Goal: Task Accomplishment & Management: Use online tool/utility

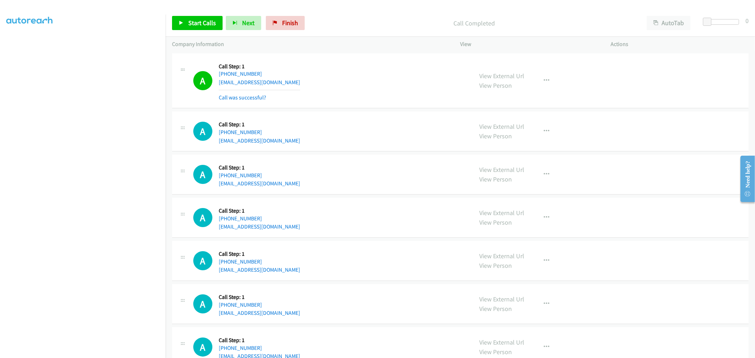
scroll to position [6601, 0]
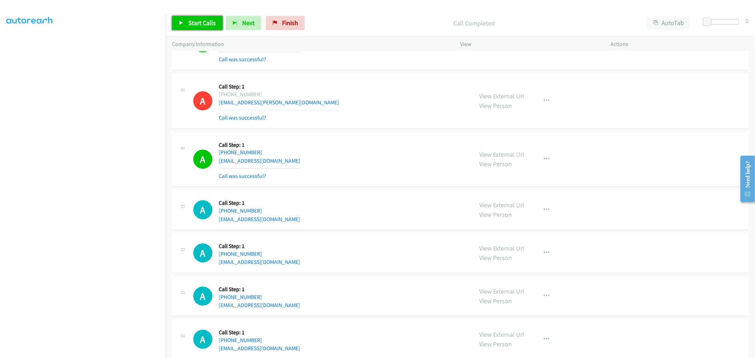
click at [197, 23] on span "Start Calls" at bounding box center [202, 23] width 28 height 8
click at [398, 180] on div "A Callback Scheduled Call Step: 1 America/Los_Angeles +1 650-880-5561 loish81@y…" at bounding box center [330, 159] width 274 height 42
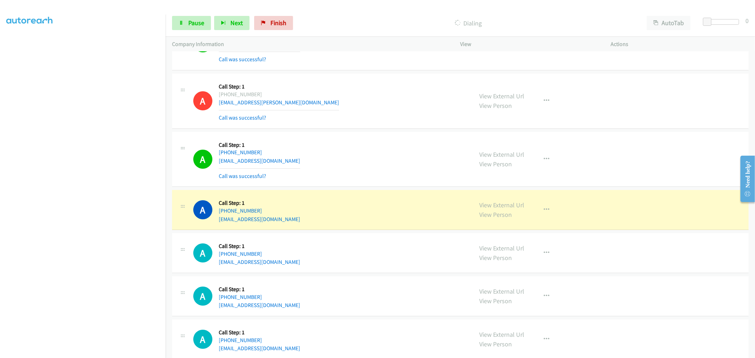
click at [387, 295] on div "A Callback Scheduled Call Step: 1 America/Chicago +1 715-642-5232 gambler209@ms…" at bounding box center [330, 296] width 274 height 27
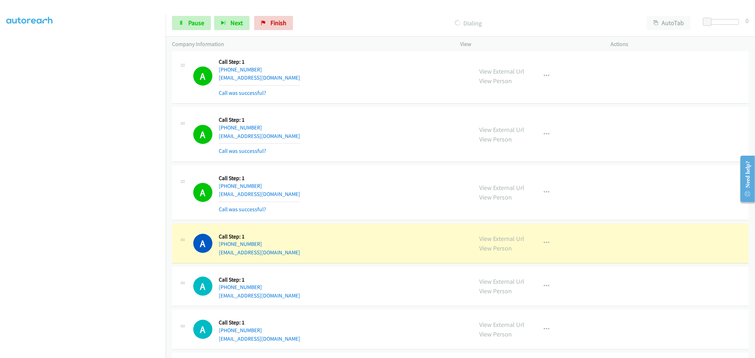
scroll to position [6966, 0]
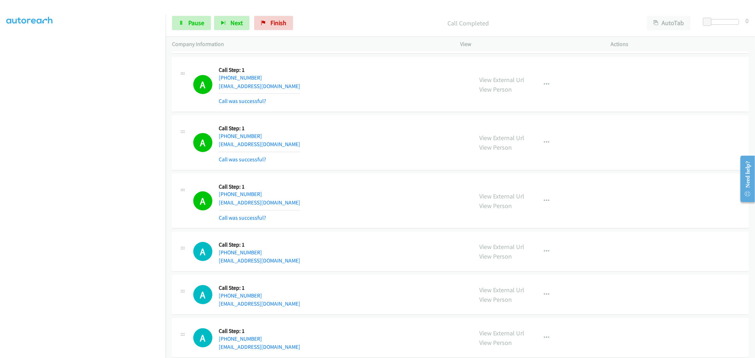
drag, startPoint x: 542, startPoint y: 202, endPoint x: 462, endPoint y: 193, distance: 79.7
click at [443, 180] on div "A Callback Scheduled Call Step: 1 America/Chicago +1 504-400-4767 tbread2003@ya…" at bounding box center [460, 201] width 576 height 55
click at [539, 204] on button "button" at bounding box center [546, 201] width 19 height 14
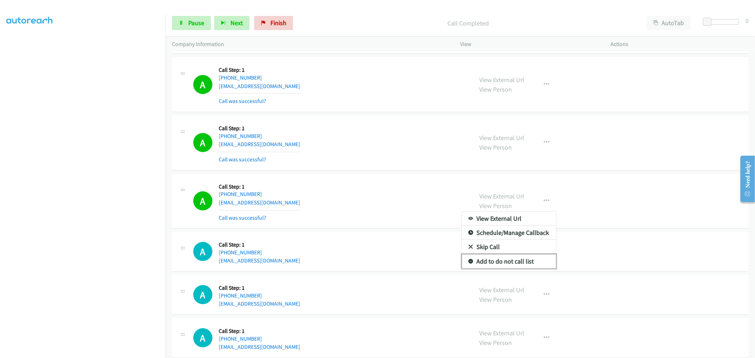
click at [525, 269] on link "Add to do not call list" at bounding box center [509, 261] width 94 height 14
drag, startPoint x: 378, startPoint y: 180, endPoint x: 379, endPoint y: 177, distance: 3.7
click at [378, 180] on div "A Callback Scheduled Call Step: 1 America/Chicago +1 504-400-4767 tbread2003@ya…" at bounding box center [460, 201] width 576 height 55
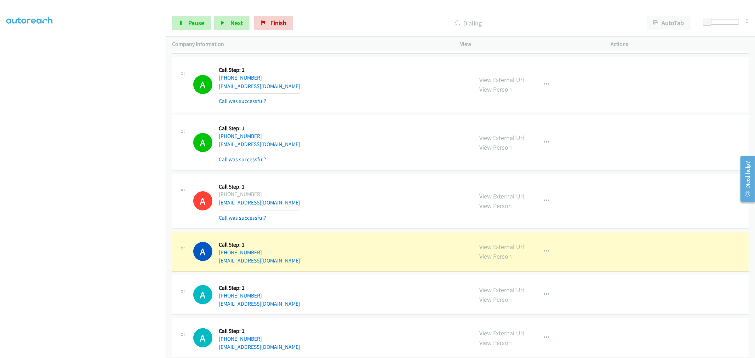
click at [388, 189] on div "A Callback Scheduled Call Step: 1 America/Chicago +1 504-400-4767 tbread2003@ya…" at bounding box center [330, 201] width 274 height 42
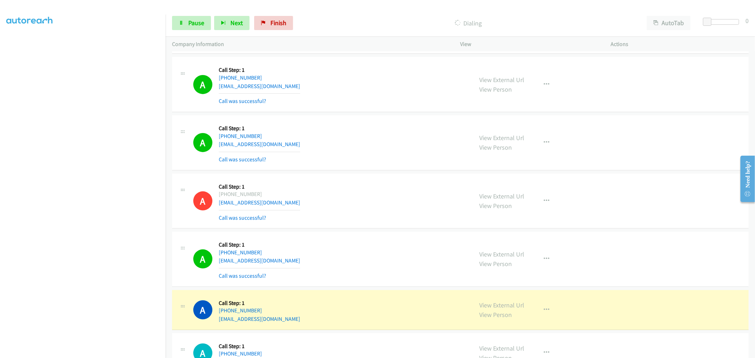
click at [315, 183] on div "A Callback Scheduled Call Step: 1 America/Chicago +1 504-400-4767 tbread2003@ya…" at bounding box center [460, 201] width 576 height 55
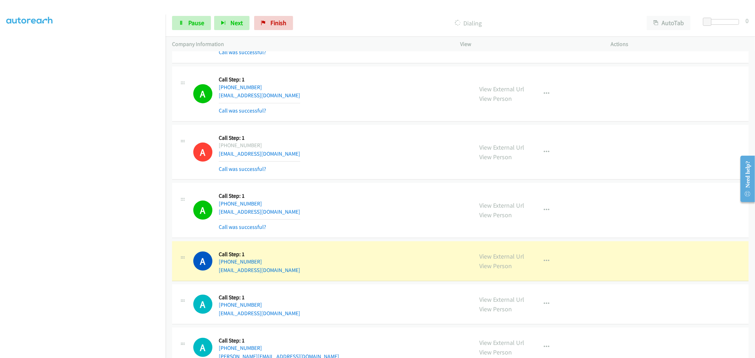
scroll to position [7085, 0]
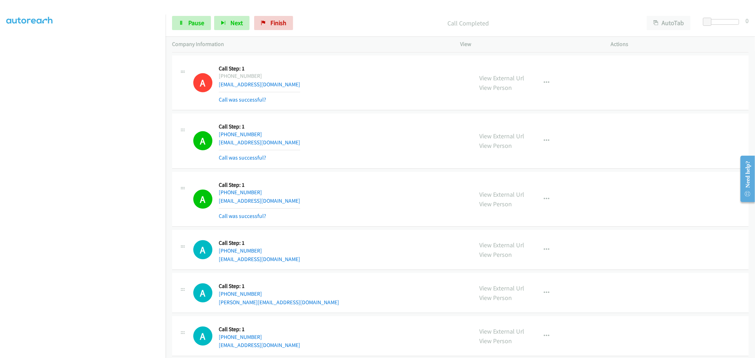
click at [358, 119] on div "A Callback Scheduled Call Step: 1 America/New_York +1 561-929-1442 charlesjohan…" at bounding box center [460, 141] width 576 height 55
click at [194, 27] on span "Pause" at bounding box center [196, 23] width 16 height 8
click at [194, 25] on span "Start Calls" at bounding box center [202, 23] width 28 height 8
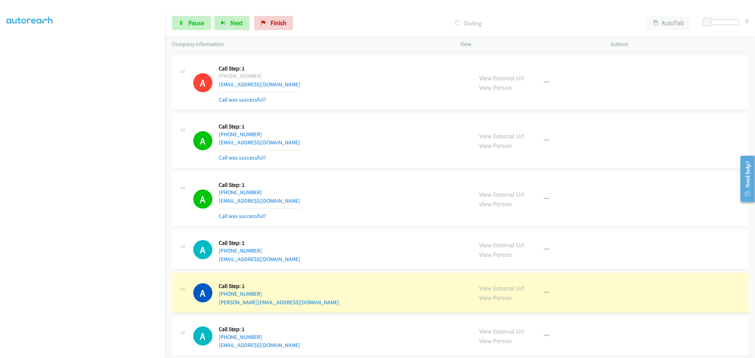
click at [438, 193] on div "A Callback Scheduled Call Step: 1 America/New_York +1 843-687-8916 janiah.andre…" at bounding box center [330, 199] width 274 height 42
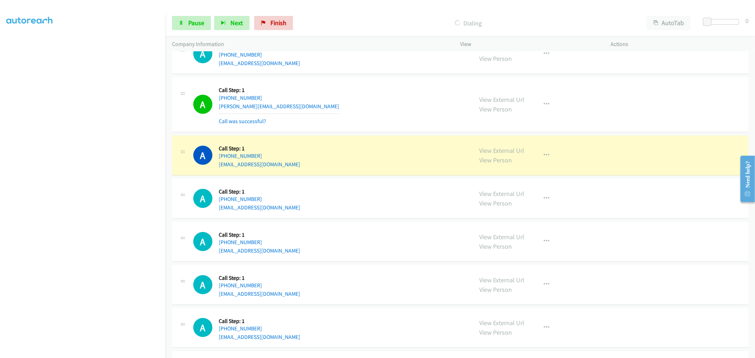
scroll to position [7281, 0]
drag, startPoint x: 495, startPoint y: 152, endPoint x: 486, endPoint y: 143, distance: 13.0
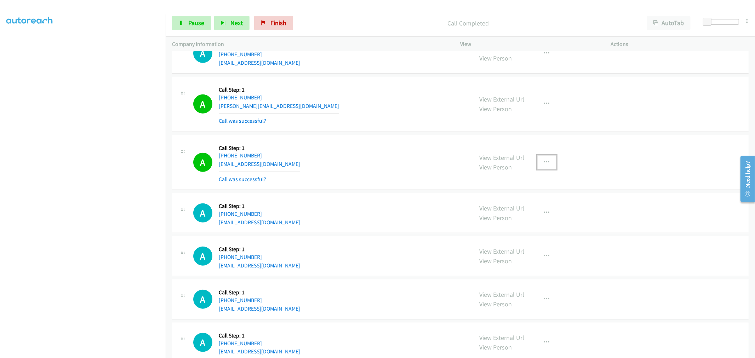
click at [538, 165] on button "button" at bounding box center [546, 162] width 19 height 14
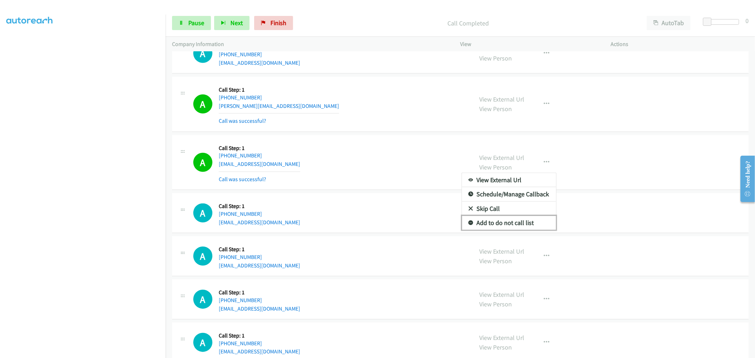
drag, startPoint x: 513, startPoint y: 227, endPoint x: 155, endPoint y: 340, distance: 375.7
click at [512, 227] on link "Add to do not call list" at bounding box center [509, 223] width 94 height 14
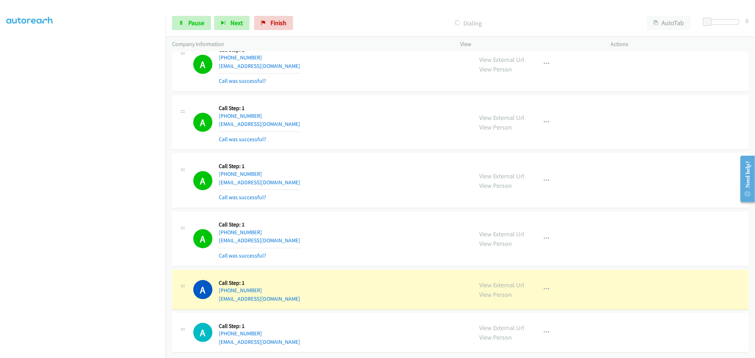
scroll to position [7448, 0]
click at [317, 170] on div "A Callback Scheduled Call Step: 1 America/New_York +1 404-723-4368 djho23@gmail…" at bounding box center [330, 181] width 274 height 42
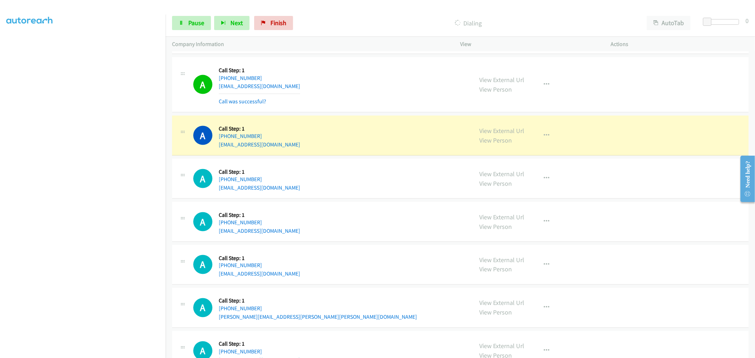
scroll to position [7684, 0]
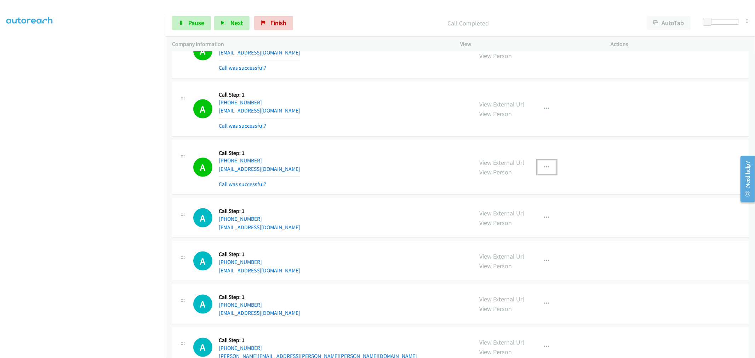
click at [542, 167] on button "button" at bounding box center [546, 167] width 19 height 14
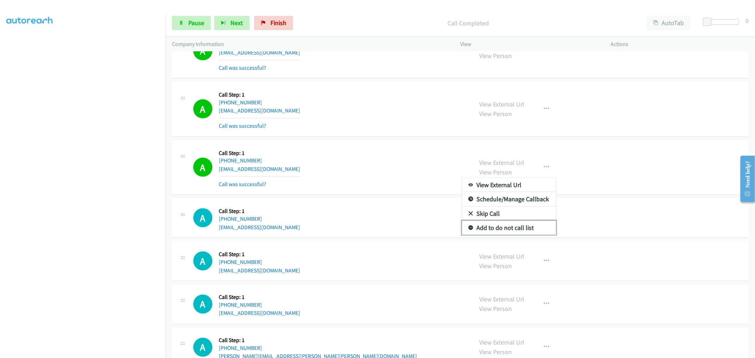
click at [507, 230] on link "Add to do not call list" at bounding box center [509, 228] width 94 height 14
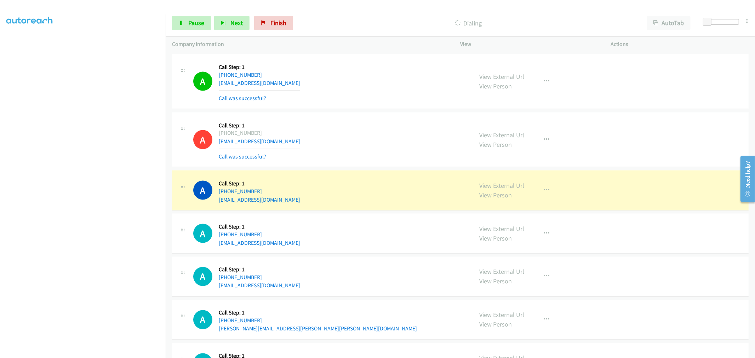
scroll to position [7802, 0]
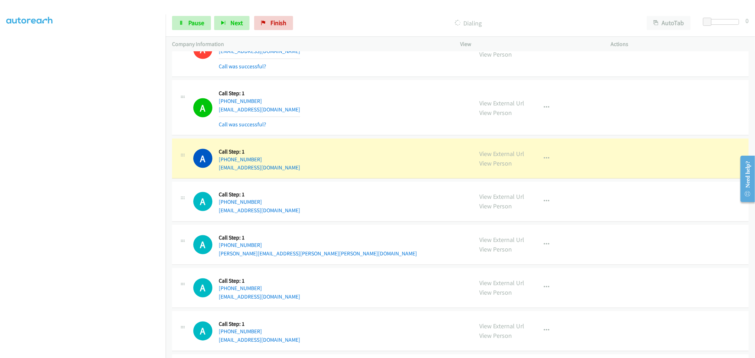
click at [554, 114] on div "View External Url View Person View External Url Email Schedule/Manage Callback …" at bounding box center [551, 108] width 157 height 42
click at [538, 115] on button "button" at bounding box center [546, 107] width 19 height 14
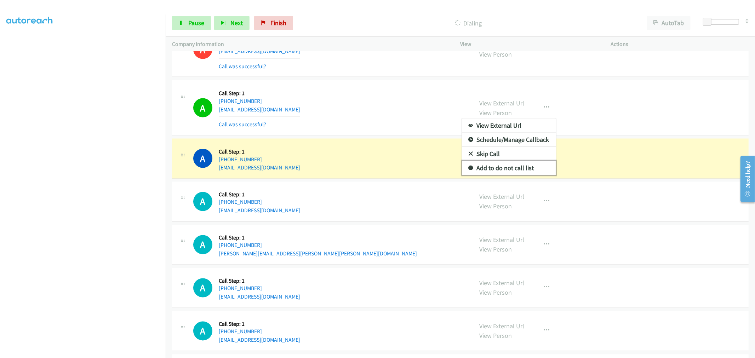
click at [510, 167] on link "Add to do not call list" at bounding box center [509, 168] width 94 height 14
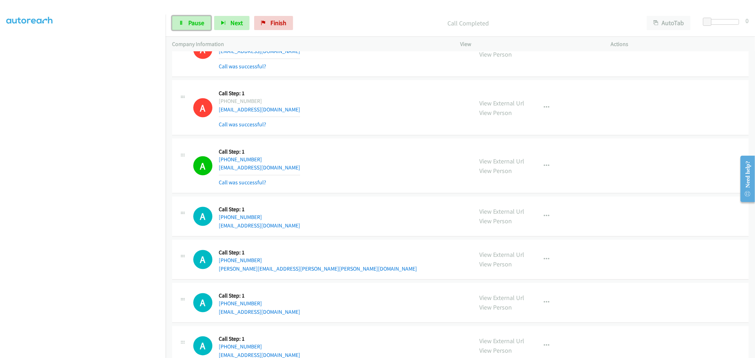
drag, startPoint x: 184, startPoint y: 26, endPoint x: 234, endPoint y: 44, distance: 53.4
click at [184, 26] on link "Pause" at bounding box center [191, 23] width 39 height 14
click at [192, 30] on link "Start Calls" at bounding box center [197, 23] width 51 height 14
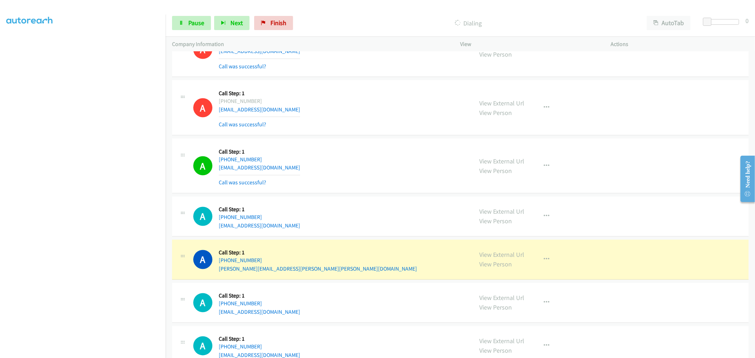
drag, startPoint x: 510, startPoint y: 260, endPoint x: 426, endPoint y: 195, distance: 105.7
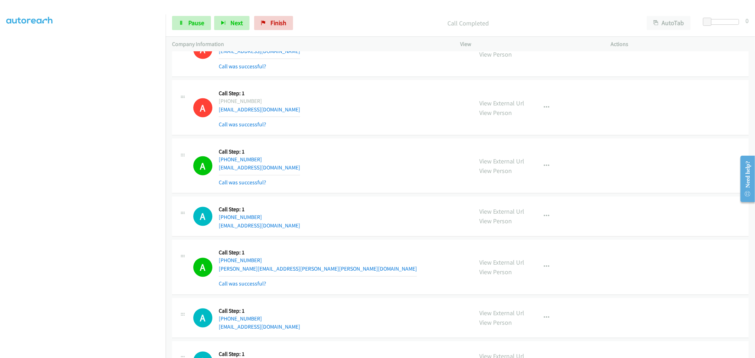
click at [189, 12] on div "Start Calls Pause Next Finish Call Completed AutoTab AutoTab 0" at bounding box center [460, 23] width 589 height 27
click at [192, 24] on span "Pause" at bounding box center [196, 23] width 16 height 8
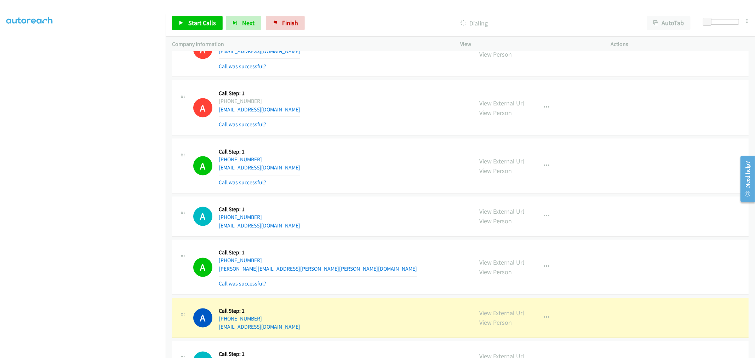
click at [443, 112] on div "A Callback Scheduled Call Step: 1 America/New_York +1 813-957-2679 cmeyers1010@…" at bounding box center [330, 108] width 274 height 42
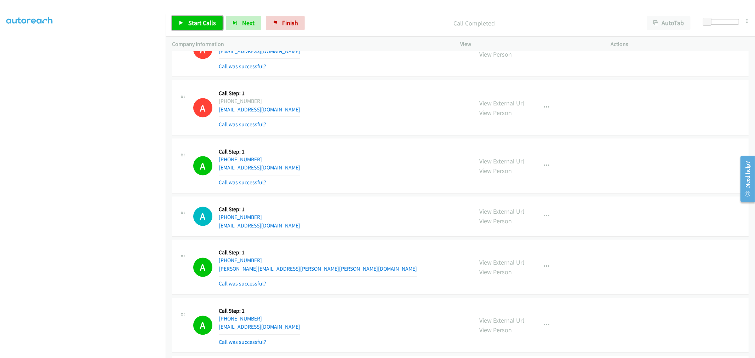
drag, startPoint x: 193, startPoint y: 22, endPoint x: 280, endPoint y: 171, distance: 171.9
click at [193, 22] on span "Start Calls" at bounding box center [202, 23] width 28 height 8
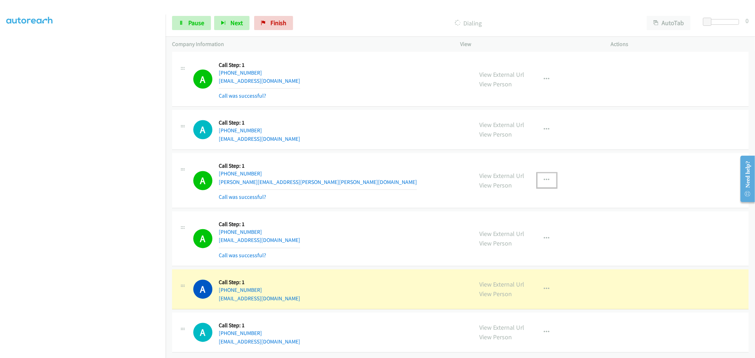
click at [539, 173] on button "button" at bounding box center [546, 180] width 19 height 14
click at [363, 164] on div at bounding box center [377, 179] width 755 height 358
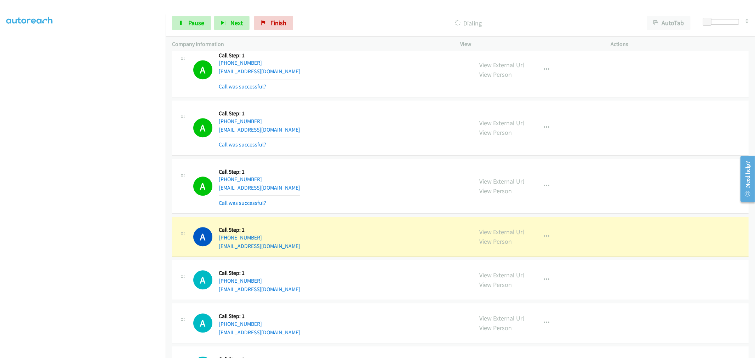
scroll to position [8189, 0]
drag, startPoint x: 494, startPoint y: 238, endPoint x: 493, endPoint y: 234, distance: 4.3
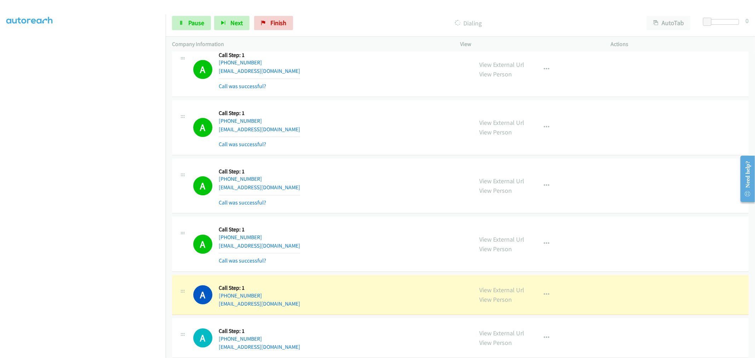
click at [320, 149] on div "A Callback Scheduled Call Step: 1 America/New_York +1 484-639-4699 108aditya108…" at bounding box center [330, 128] width 274 height 42
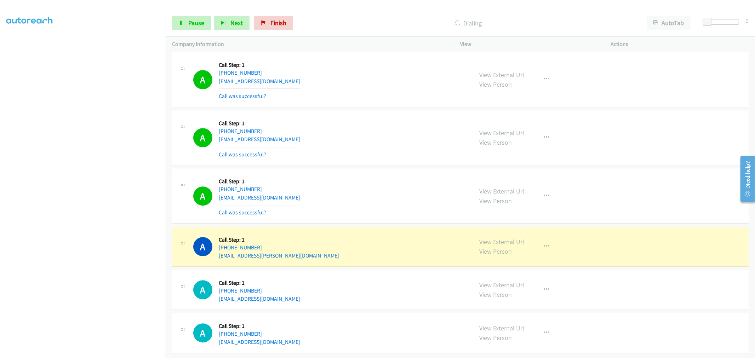
scroll to position [8365, 0]
drag, startPoint x: 488, startPoint y: 234, endPoint x: 338, endPoint y: 86, distance: 209.9
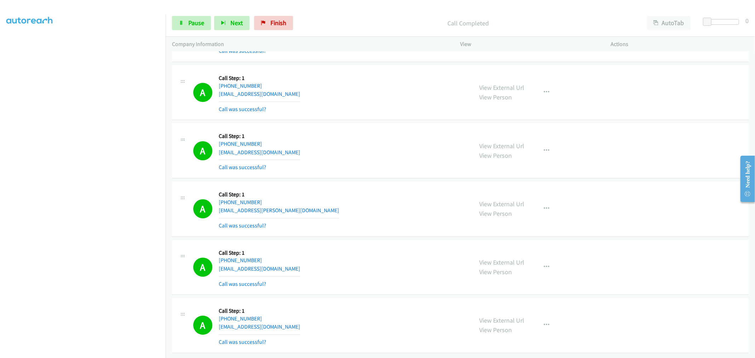
scroll to position [8410, 0]
drag, startPoint x: 333, startPoint y: 232, endPoint x: 340, endPoint y: 129, distance: 103.6
click at [356, 124] on div "A Callback Scheduled Call Step: 1 America/New_York +1 848-223-3005 9561589@gmai…" at bounding box center [460, 150] width 576 height 55
click at [378, 195] on div "A Callback Scheduled Call Step: 1 America/New_York +1 407-692-2082 cancel.eliud…" at bounding box center [330, 209] width 274 height 42
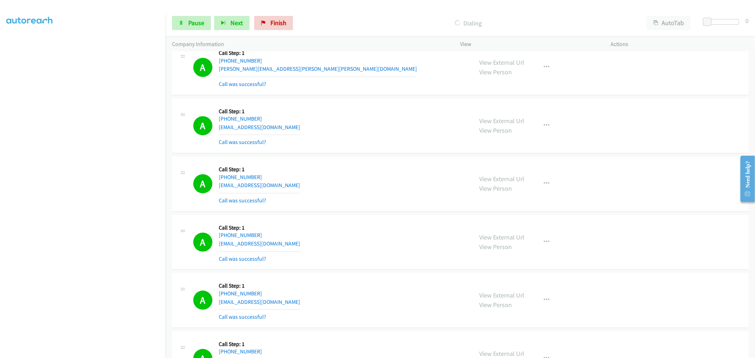
scroll to position [8017, 0]
click at [335, 133] on div "A Callback Scheduled Call Step: 1 America/Chicago +1 254-535-4771 leoshabrown30…" at bounding box center [330, 125] width 274 height 42
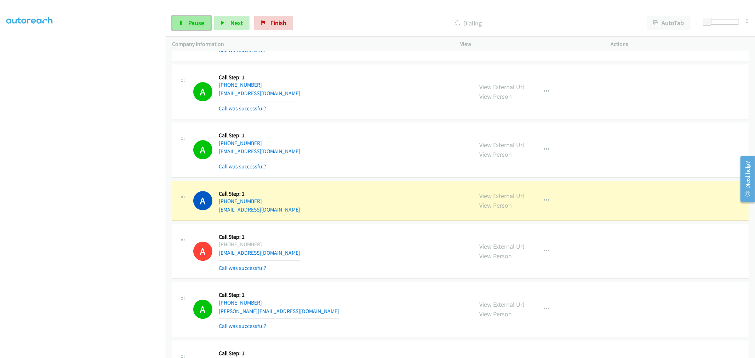
click at [199, 25] on span "Pause" at bounding box center [196, 23] width 16 height 8
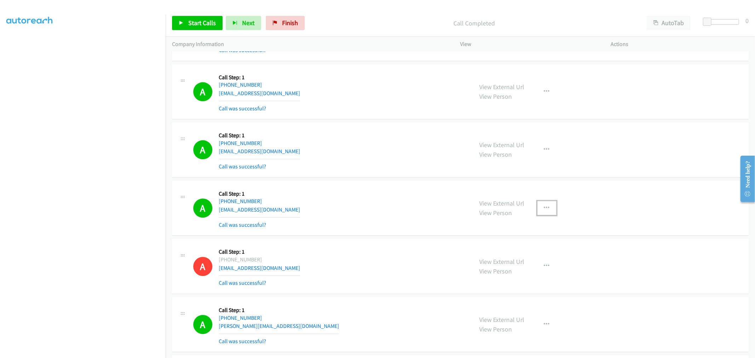
click at [547, 208] on button "button" at bounding box center [546, 208] width 19 height 14
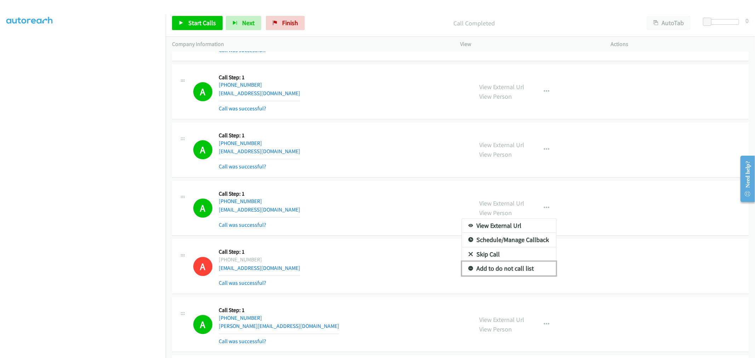
click at [506, 268] on link "Add to do not call list" at bounding box center [509, 268] width 94 height 14
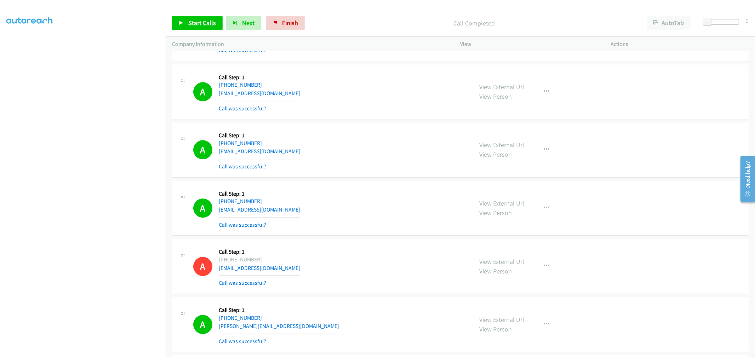
click at [379, 218] on div "A Callback Scheduled Call Step: 1 America/New_York +1 201-290-2445 ssoler1@gmai…" at bounding box center [330, 208] width 274 height 42
click at [386, 145] on div "A Callback Scheduled Call Step: 1 America/New_York +1 484-688-7344 alannacheris…" at bounding box center [330, 150] width 274 height 42
click at [415, 176] on div "A Callback Scheduled Call Step: 1 America/New_York +1 484-688-7344 alannacheris…" at bounding box center [460, 149] width 576 height 55
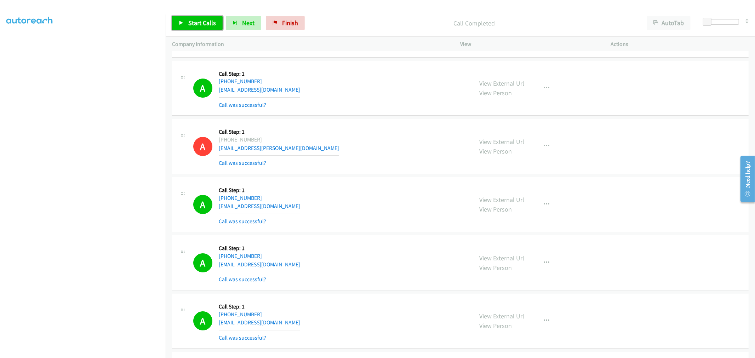
click at [214, 26] on span "Start Calls" at bounding box center [202, 23] width 28 height 8
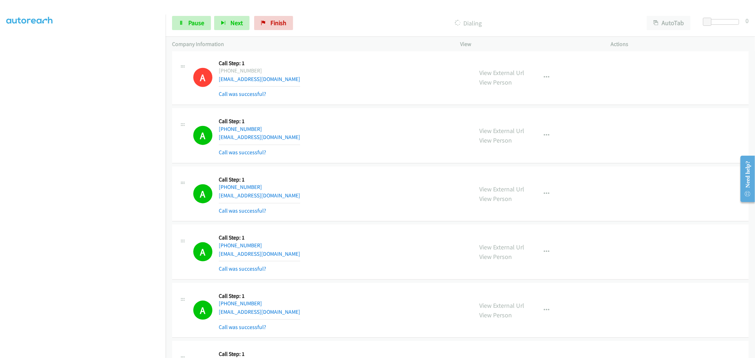
scroll to position [7471, 0]
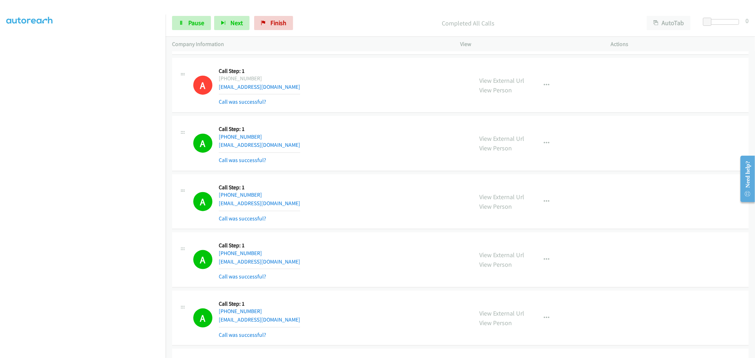
click at [362, 137] on div "A Callback Scheduled Call Step: 1 America/New_York +1 917-648-2777 avibeinhacke…" at bounding box center [330, 143] width 274 height 42
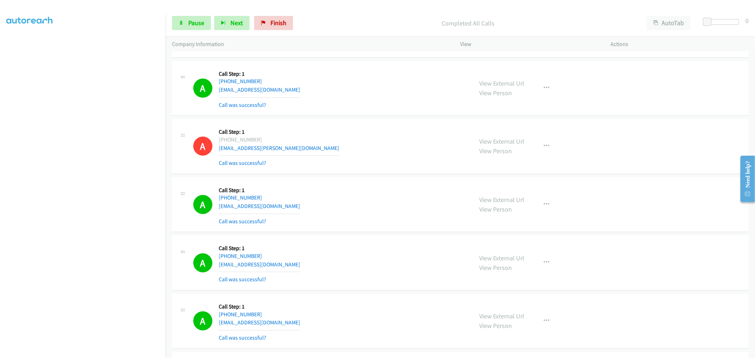
click at [378, 163] on div "A Callback Scheduled Call Step: 1 America/New_York +1 404-414-6607 montaveous.t…" at bounding box center [330, 146] width 274 height 42
drag, startPoint x: 197, startPoint y: 22, endPoint x: 200, endPoint y: 33, distance: 10.6
click at [197, 22] on span "Pause" at bounding box center [196, 23] width 16 height 8
click at [195, 19] on span "Start Calls" at bounding box center [202, 23] width 28 height 8
drag, startPoint x: 181, startPoint y: 17, endPoint x: 190, endPoint y: 23, distance: 11.2
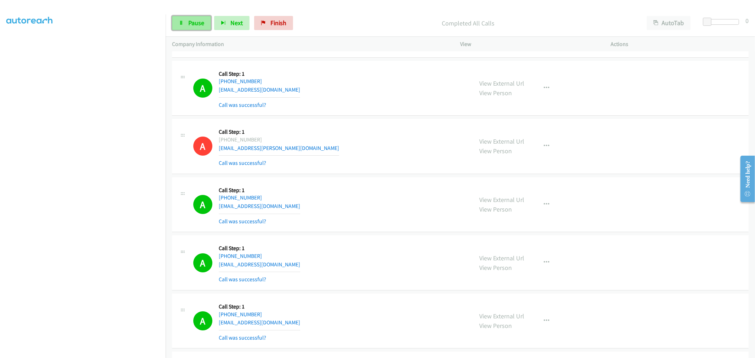
click at [181, 17] on link "Pause" at bounding box center [191, 23] width 39 height 14
click at [191, 24] on span "Start Calls" at bounding box center [202, 23] width 28 height 8
drag, startPoint x: 188, startPoint y: 15, endPoint x: 191, endPoint y: 20, distance: 6.2
click at [188, 15] on div "Start Calls Pause Next Finish Completed All Calls AutoTab AutoTab 0" at bounding box center [460, 23] width 589 height 27
click at [191, 20] on span "Pause" at bounding box center [196, 23] width 16 height 8
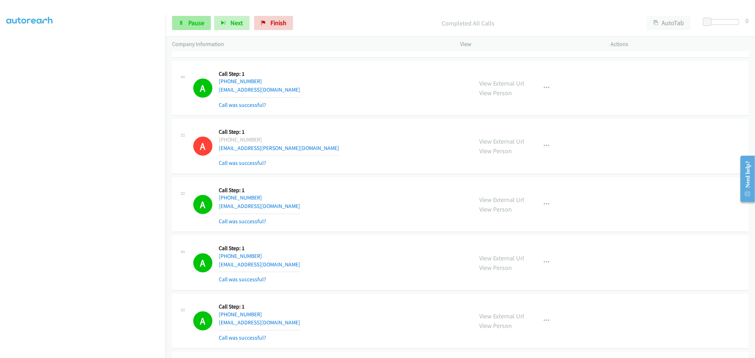
click at [192, 26] on span "Start Calls" at bounding box center [185, 33] width 13 height 15
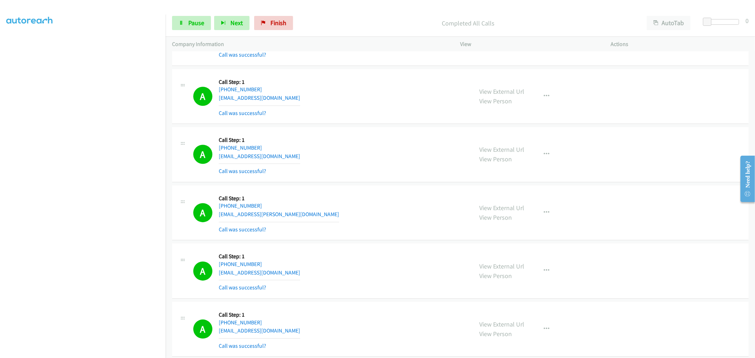
scroll to position [8523, 0]
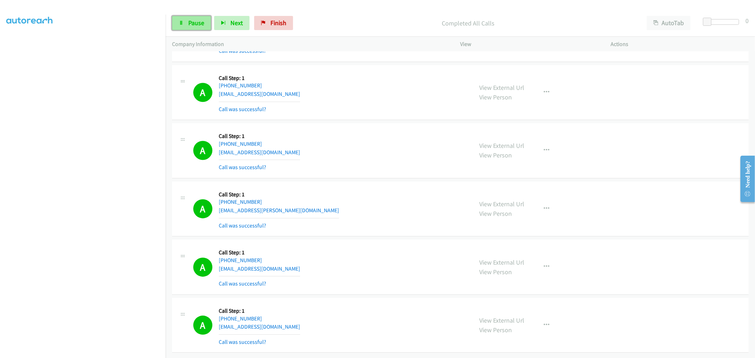
click at [202, 20] on span "Pause" at bounding box center [196, 23] width 16 height 8
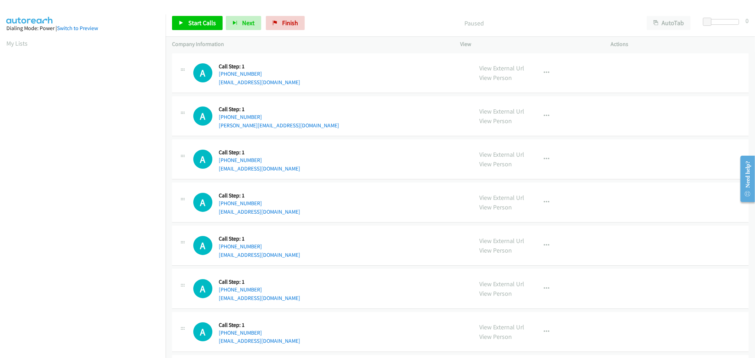
drag, startPoint x: 335, startPoint y: 135, endPoint x: 322, endPoint y: 128, distance: 15.0
click at [335, 135] on div "A Callback Scheduled Call Step: 1 America/Los_Angeles [PHONE_NUMBER] [PERSON_NA…" at bounding box center [460, 116] width 576 height 40
click at [196, 22] on span "Start Calls" at bounding box center [202, 23] width 28 height 8
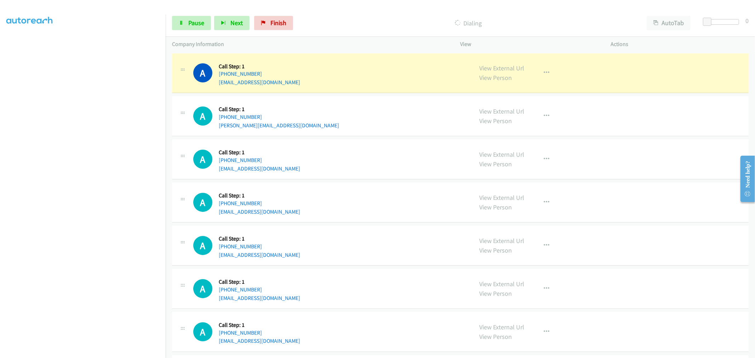
click at [433, 193] on div "A Callback Scheduled Call Step: 1 [GEOGRAPHIC_DATA]/[GEOGRAPHIC_DATA] [PHONE_NU…" at bounding box center [330, 202] width 274 height 27
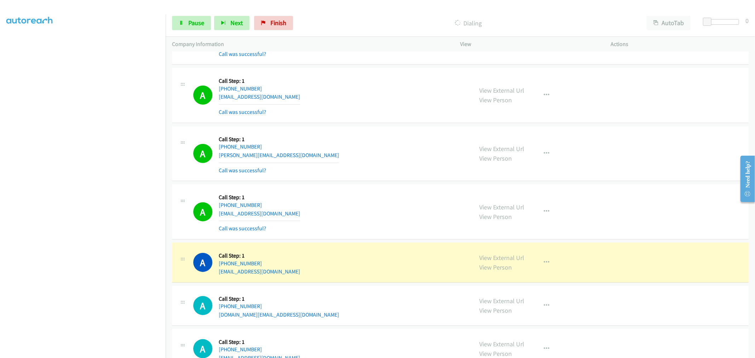
scroll to position [629, 0]
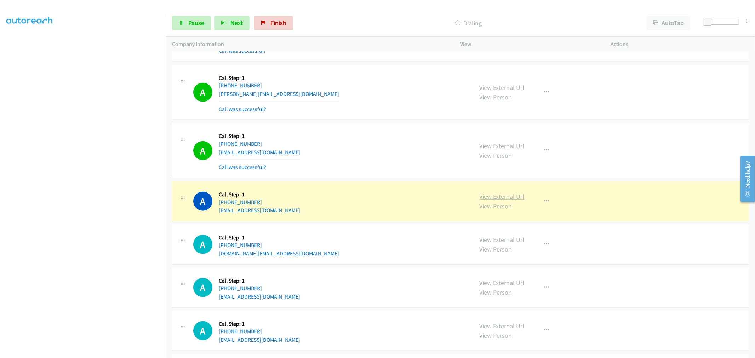
drag, startPoint x: 491, startPoint y: 199, endPoint x: 419, endPoint y: 160, distance: 82.2
click at [193, 27] on link "Pause" at bounding box center [191, 23] width 39 height 14
click at [384, 117] on div "A Callback Scheduled Call Step: 1 America/New_York [PHONE_NUMBER] [PERSON_NAME]…" at bounding box center [460, 92] width 576 height 55
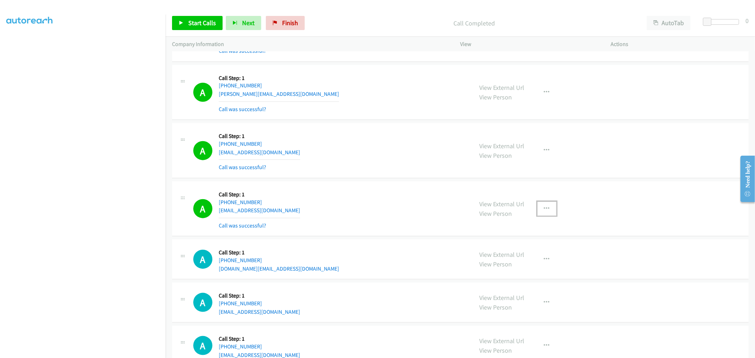
click at [542, 212] on button "button" at bounding box center [546, 209] width 19 height 14
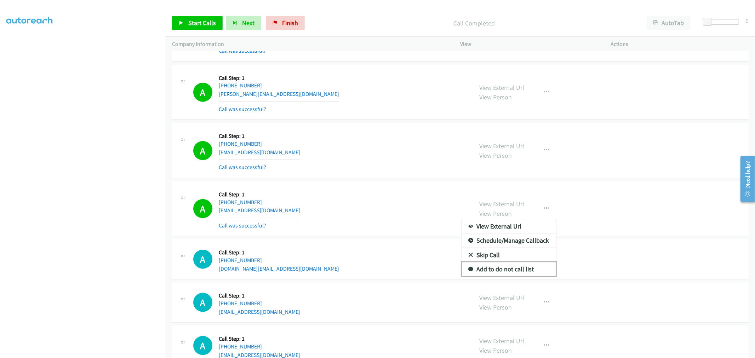
click at [490, 268] on link "Add to do not call list" at bounding box center [509, 269] width 94 height 14
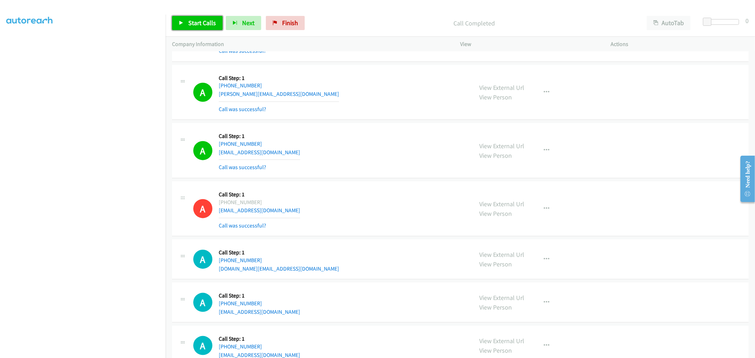
click at [200, 20] on span "Start Calls" at bounding box center [202, 23] width 28 height 8
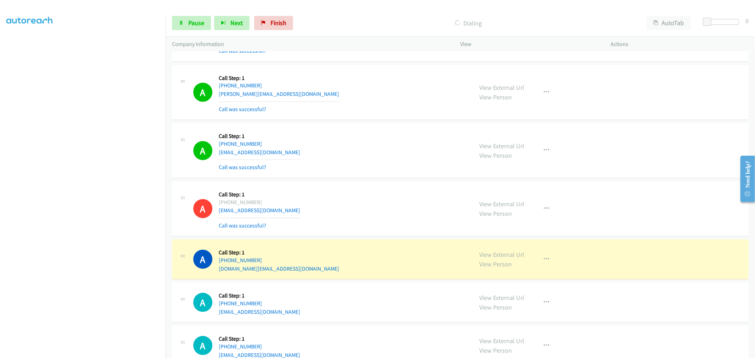
click at [383, 194] on div "A Callback Scheduled Call Step: 1 [GEOGRAPHIC_DATA]/[GEOGRAPHIC_DATA] [PHONE_NU…" at bounding box center [330, 209] width 274 height 42
click at [358, 147] on div "A Callback Scheduled Call Step: 1 America/[GEOGRAPHIC_DATA] [PHONE_NUMBER] [EMA…" at bounding box center [330, 151] width 274 height 42
drag, startPoint x: 185, startPoint y: 27, endPoint x: 191, endPoint y: 36, distance: 11.8
click at [185, 27] on link "Pause" at bounding box center [191, 23] width 39 height 14
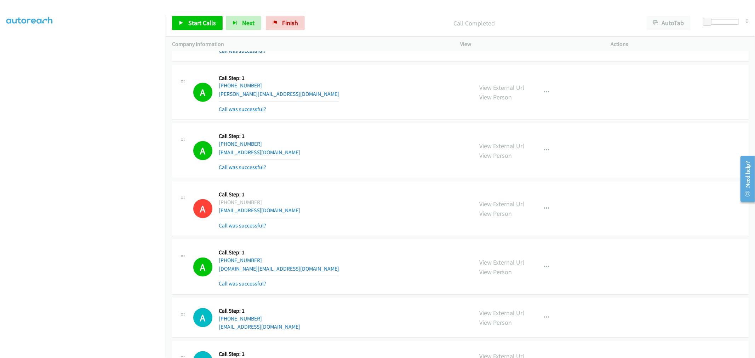
click at [416, 103] on div "A Callback Scheduled Call Step: 1 America/New_York [PHONE_NUMBER] [PERSON_NAME]…" at bounding box center [330, 92] width 274 height 42
click at [544, 267] on icon "button" at bounding box center [547, 267] width 6 height 6
drag, startPoint x: 502, startPoint y: 326, endPoint x: 453, endPoint y: 288, distance: 61.4
click at [501, 326] on link "Add to do not call list" at bounding box center [509, 328] width 94 height 14
click at [353, 247] on div "A Callback Scheduled Call Step: 1 America/New_York [PHONE_NUMBER] [DOMAIN_NAME]…" at bounding box center [330, 267] width 274 height 42
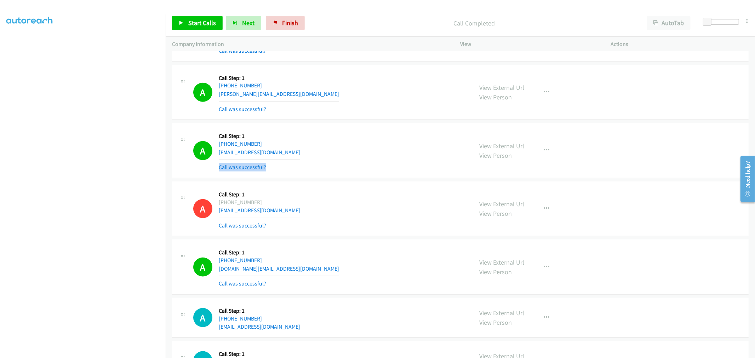
click at [349, 160] on div "A Callback Scheduled Call Step: 1 America/[GEOGRAPHIC_DATA] [PHONE_NUMBER] [EMA…" at bounding box center [330, 151] width 274 height 42
click at [328, 125] on div "A Callback Scheduled Call Step: 1 America/[GEOGRAPHIC_DATA] [PHONE_NUMBER] [EMA…" at bounding box center [460, 150] width 576 height 55
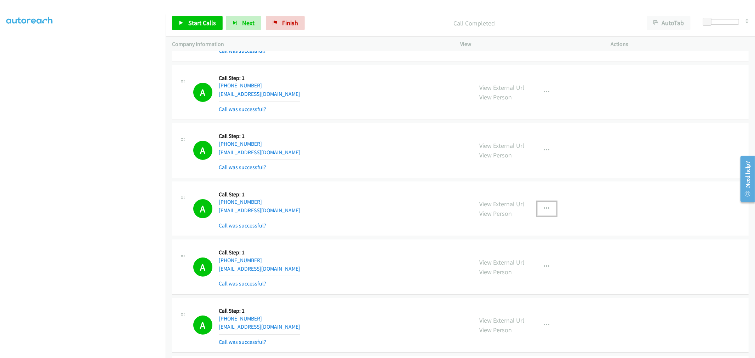
click at [549, 205] on button "button" at bounding box center [546, 209] width 19 height 14
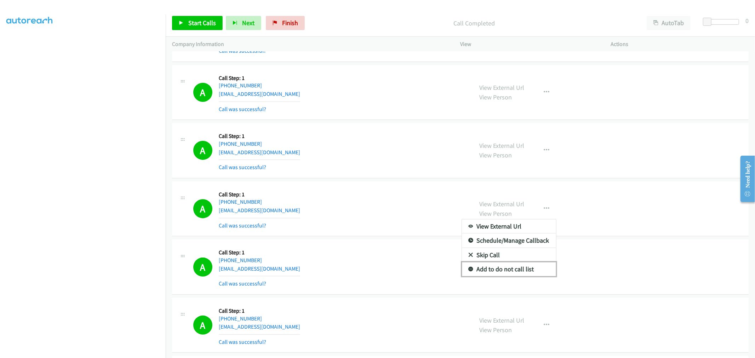
drag, startPoint x: 512, startPoint y: 271, endPoint x: 399, endPoint y: 207, distance: 129.8
click at [512, 271] on link "Add to do not call list" at bounding box center [509, 269] width 94 height 14
drag, startPoint x: 399, startPoint y: 207, endPoint x: 462, endPoint y: 163, distance: 76.7
click at [398, 206] on div "A Callback Scheduled Call Step: 1 America/New_York [PHONE_NUMBER] [EMAIL_ADDRES…" at bounding box center [330, 209] width 274 height 42
